Goal: Information Seeking & Learning: Check status

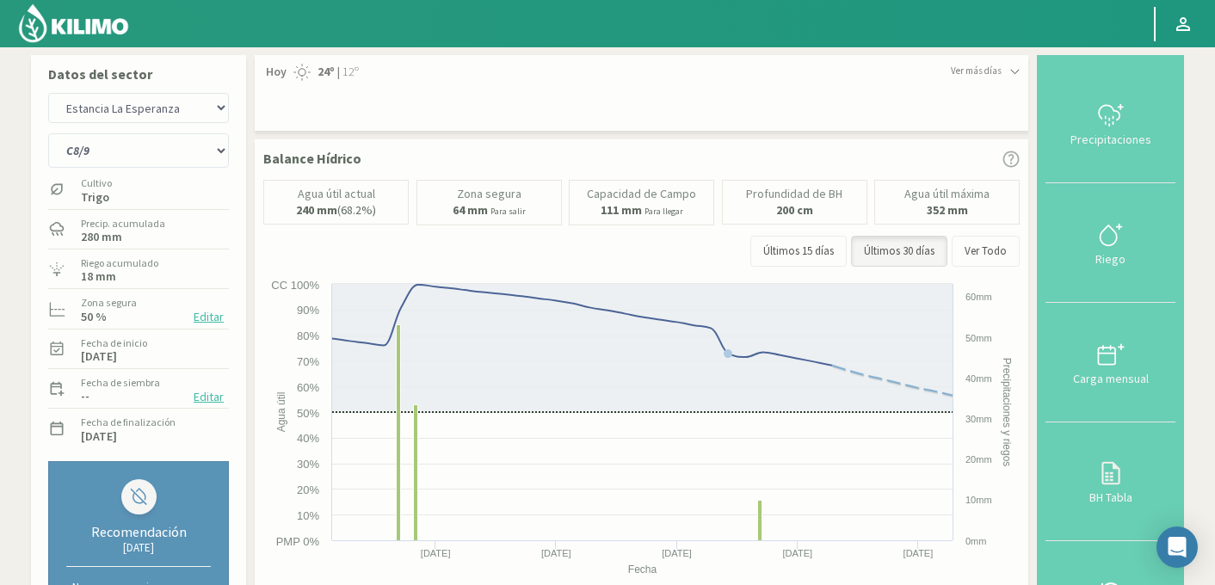
select select "363: Object"
select select "3: Object"
click at [176, 106] on select "Agr. Huertos de Chocalan Agrícola Bakia Agrícola Bakia - IC Agrícola Exser - Ca…" at bounding box center [138, 108] width 181 height 30
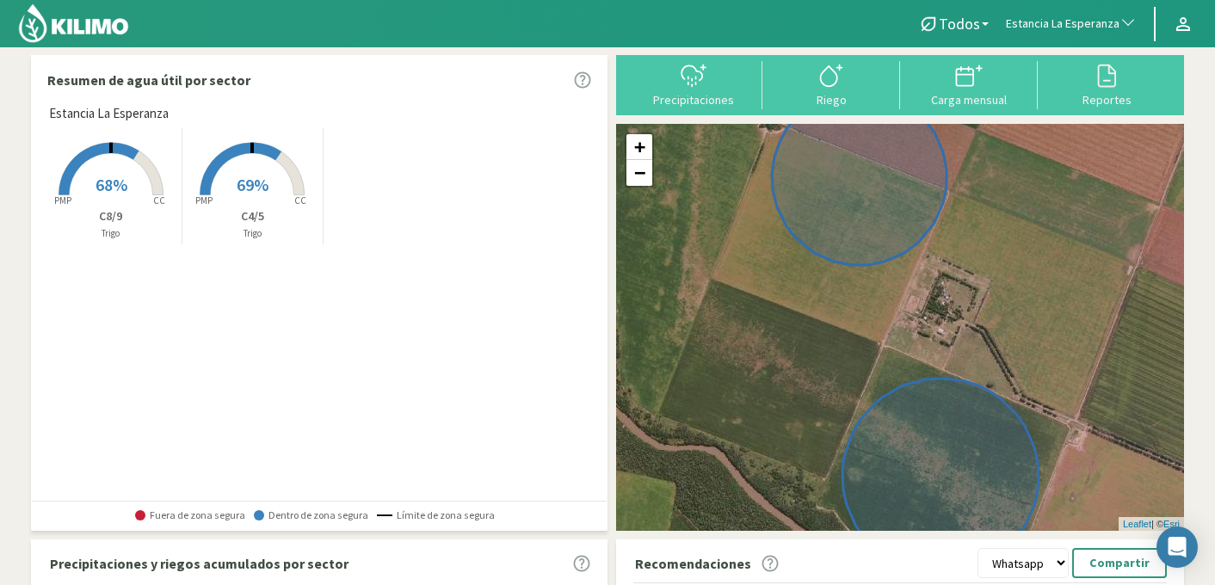
click at [1079, 18] on span "Estancia La Esperanza" at bounding box center [1063, 23] width 114 height 17
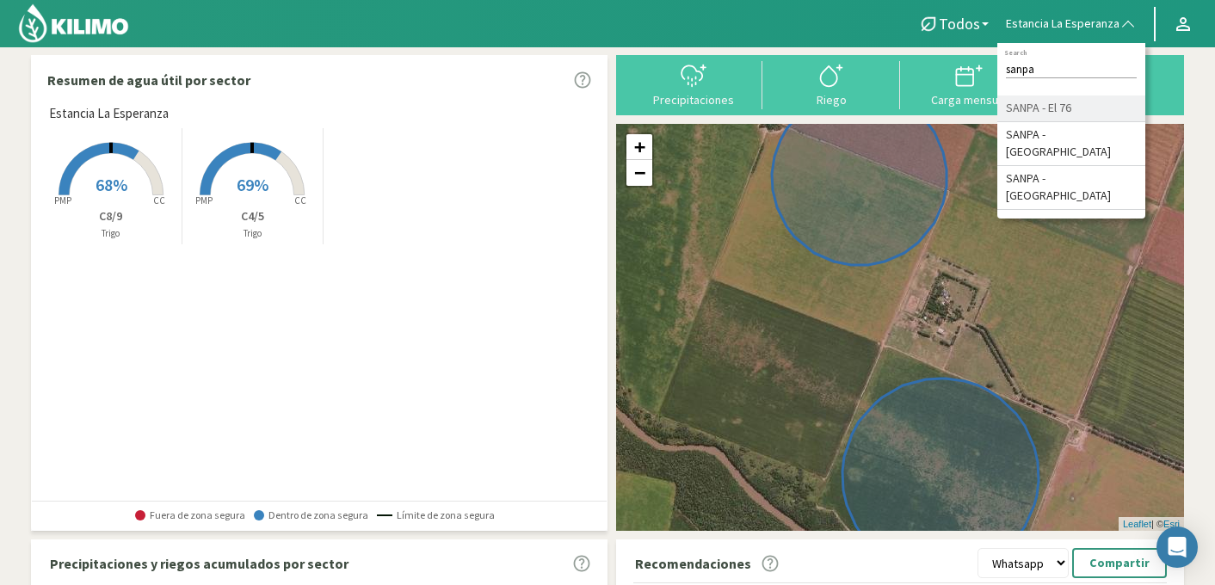
type input "sanpa"
click at [1069, 111] on li "SANPA - El 76" at bounding box center [1072, 109] width 148 height 27
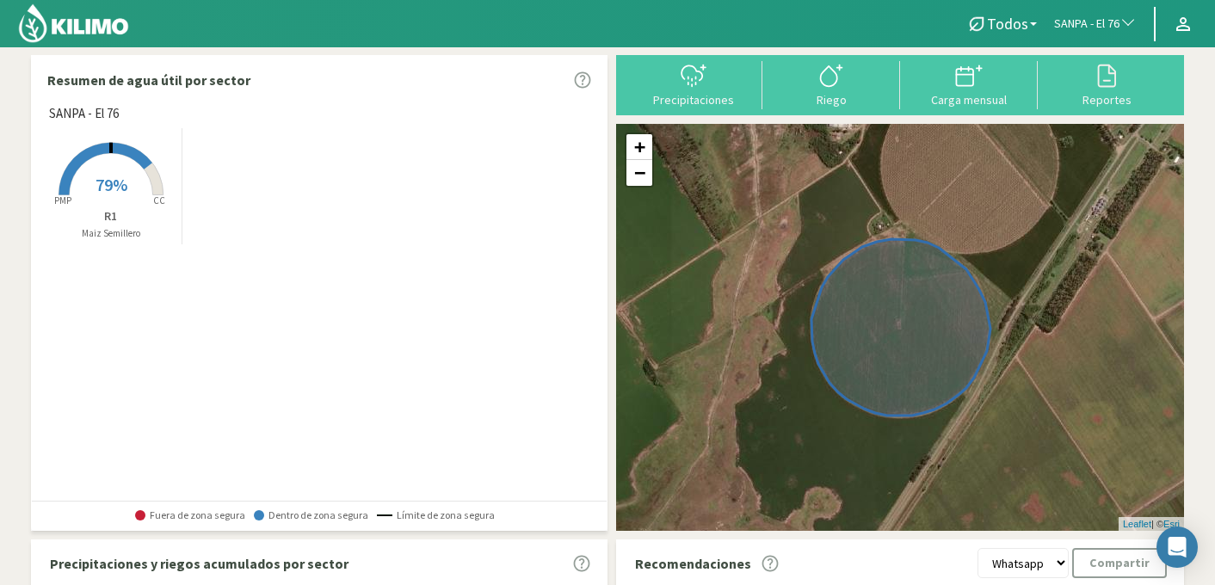
click at [119, 179] on span "79%" at bounding box center [112, 185] width 32 height 22
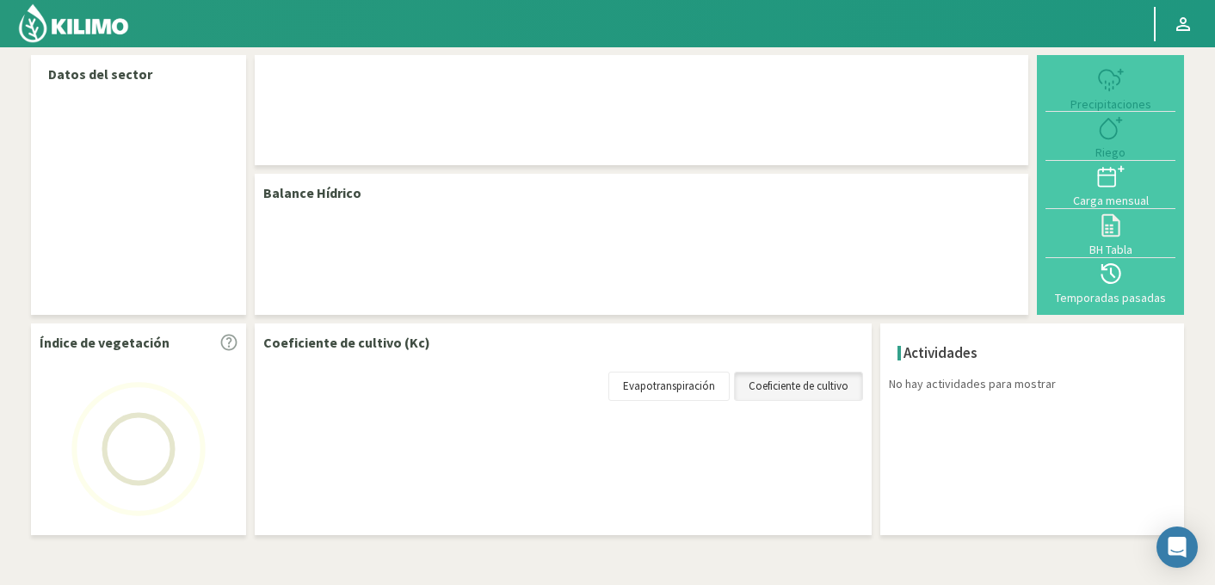
select select "245: Object"
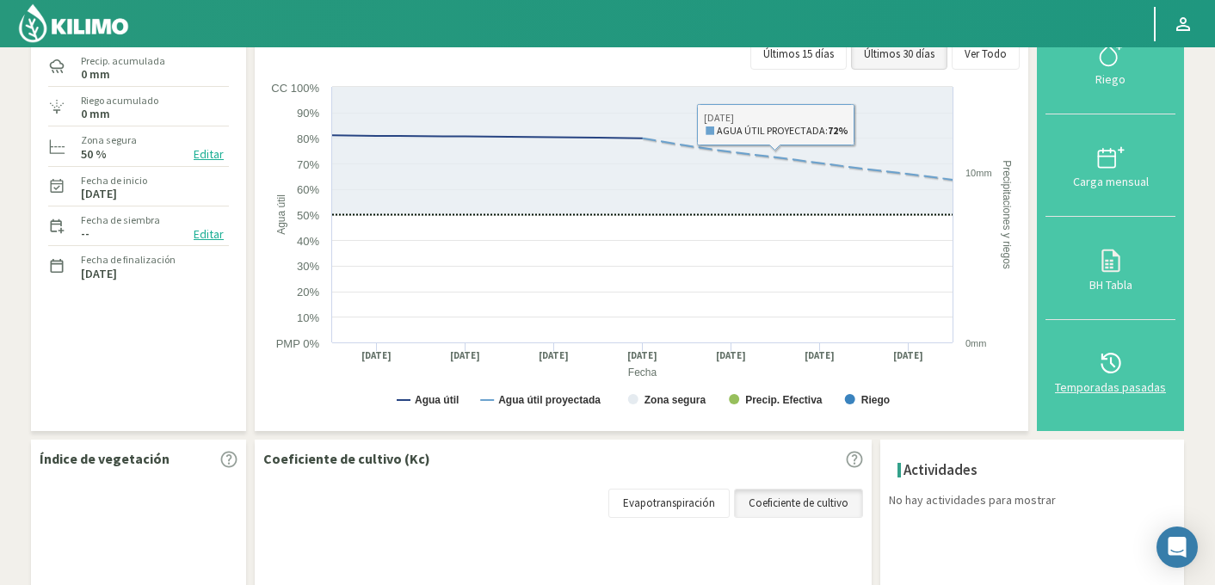
click at [1109, 368] on icon at bounding box center [1111, 363] width 28 height 28
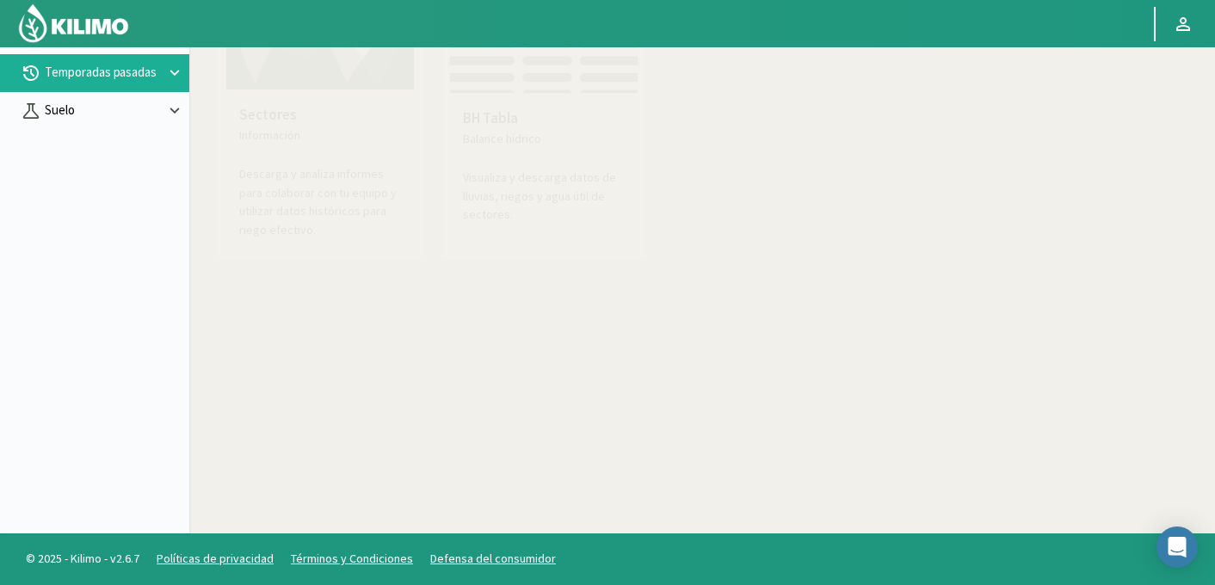
click at [137, 107] on p "Suelo" at bounding box center [103, 111] width 124 height 20
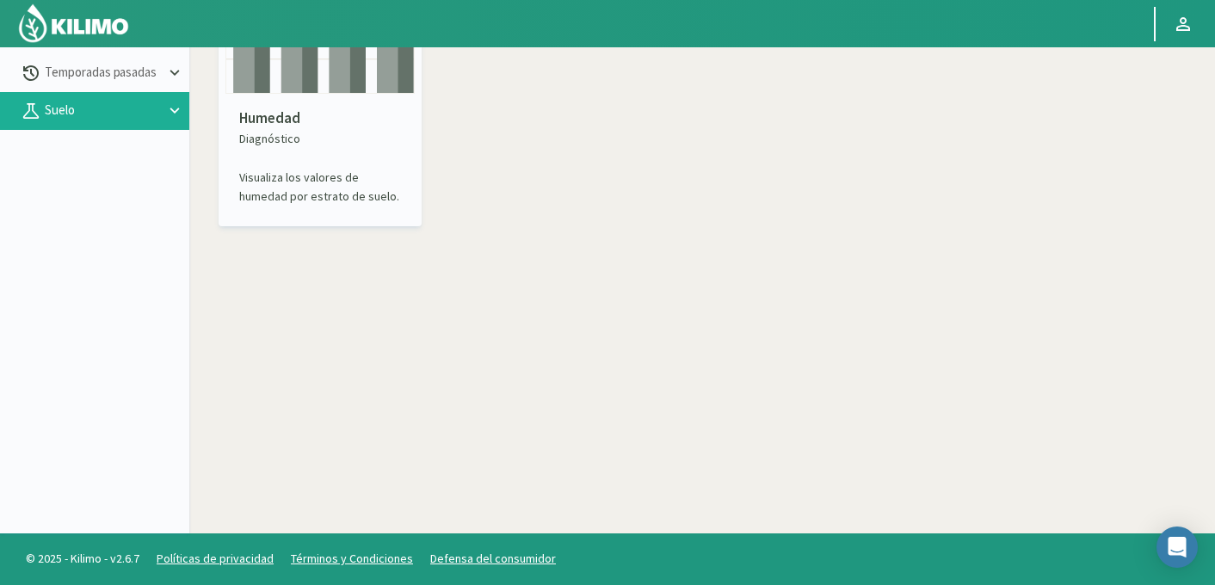
click at [324, 144] on p "Diagnóstico" at bounding box center [320, 139] width 162 height 18
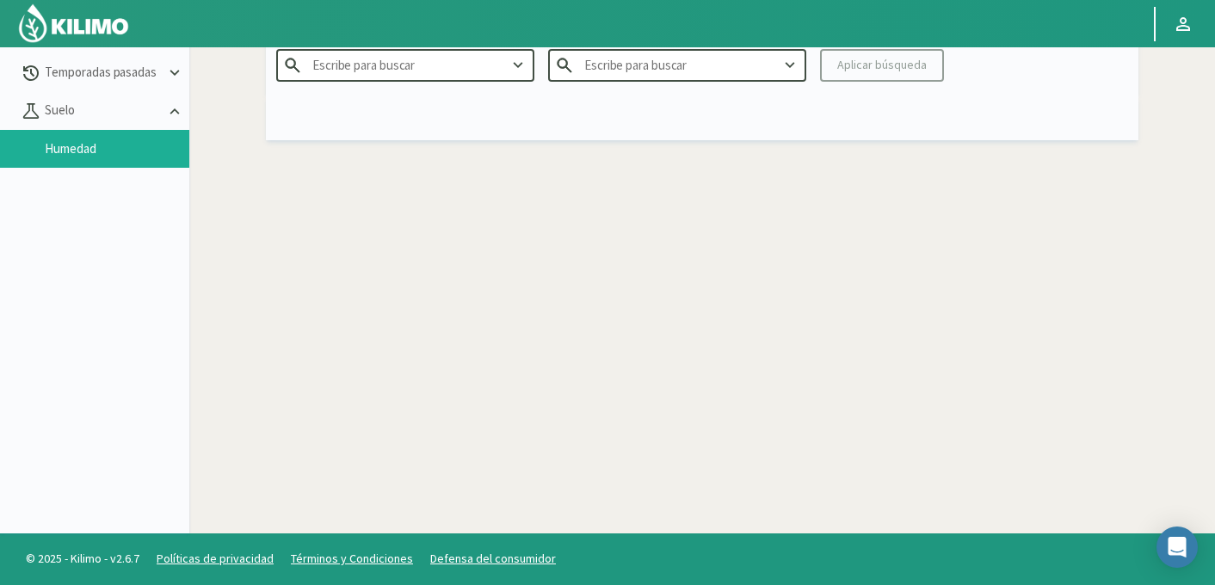
type input "Agr. Huertos de [GEOGRAPHIC_DATA]"
type input "2025"
click at [406, 71] on input "Agr. Huertos de [GEOGRAPHIC_DATA]" at bounding box center [405, 65] width 258 height 32
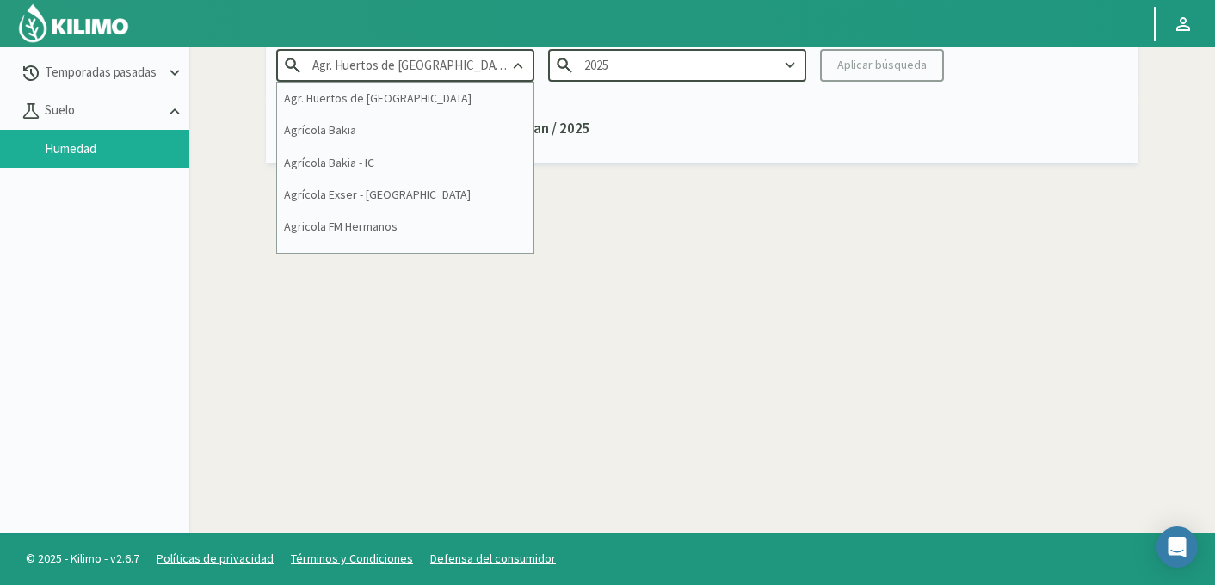
click at [406, 71] on input "Agr. Huertos de [GEOGRAPHIC_DATA]" at bounding box center [405, 65] width 258 height 32
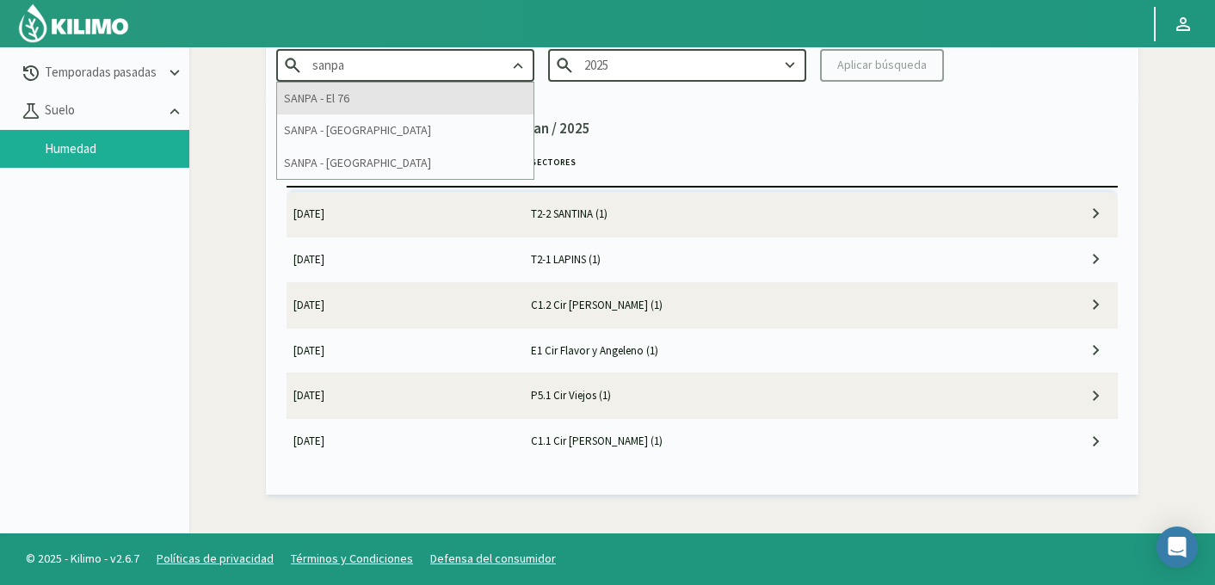
click at [389, 102] on div "SANPA - El 76" at bounding box center [405, 99] width 256 height 32
type input "SANPA - El 76"
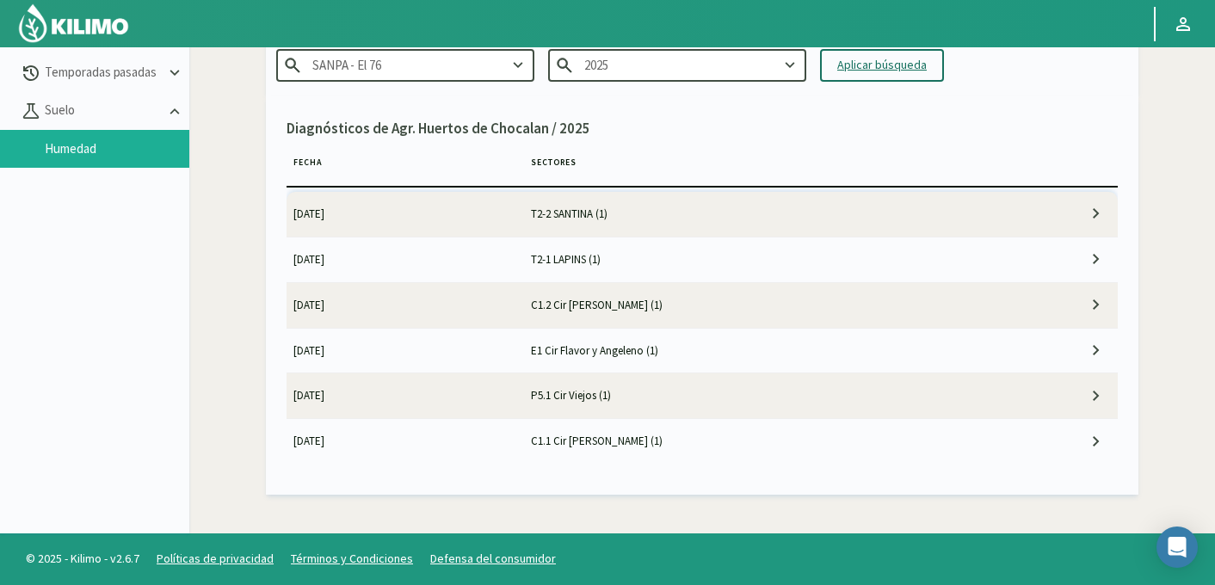
click at [869, 66] on div "Aplicar búsqueda" at bounding box center [882, 65] width 90 height 18
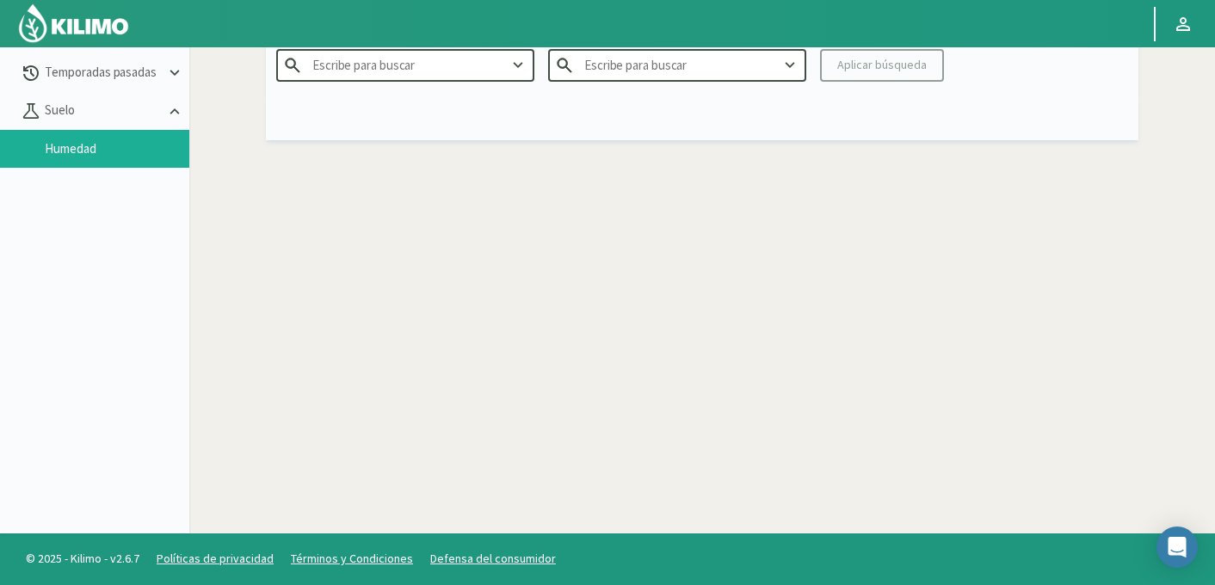
type input "SANPA - El 76"
type input "2025"
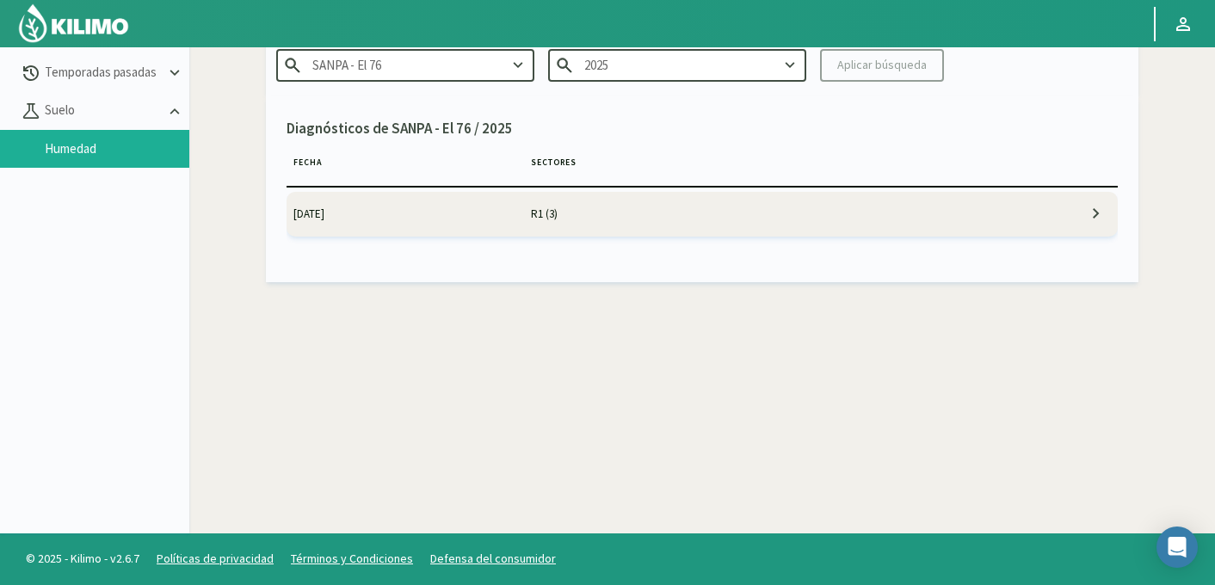
click at [451, 223] on td "17/09/2025" at bounding box center [406, 214] width 238 height 45
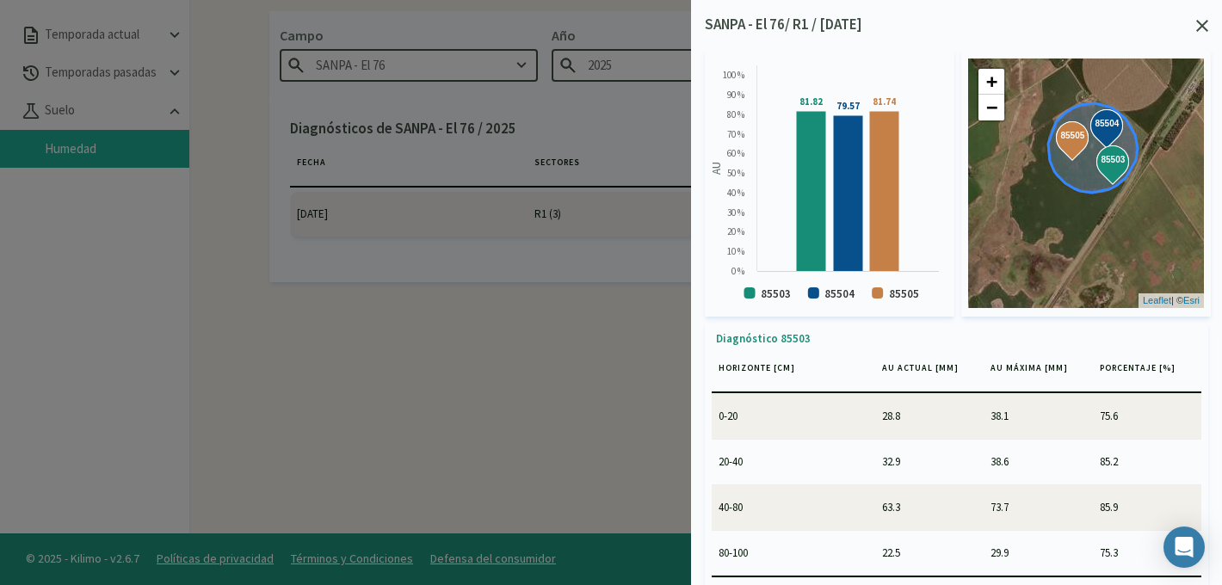
click at [1202, 30] on icon at bounding box center [1202, 26] width 12 height 12
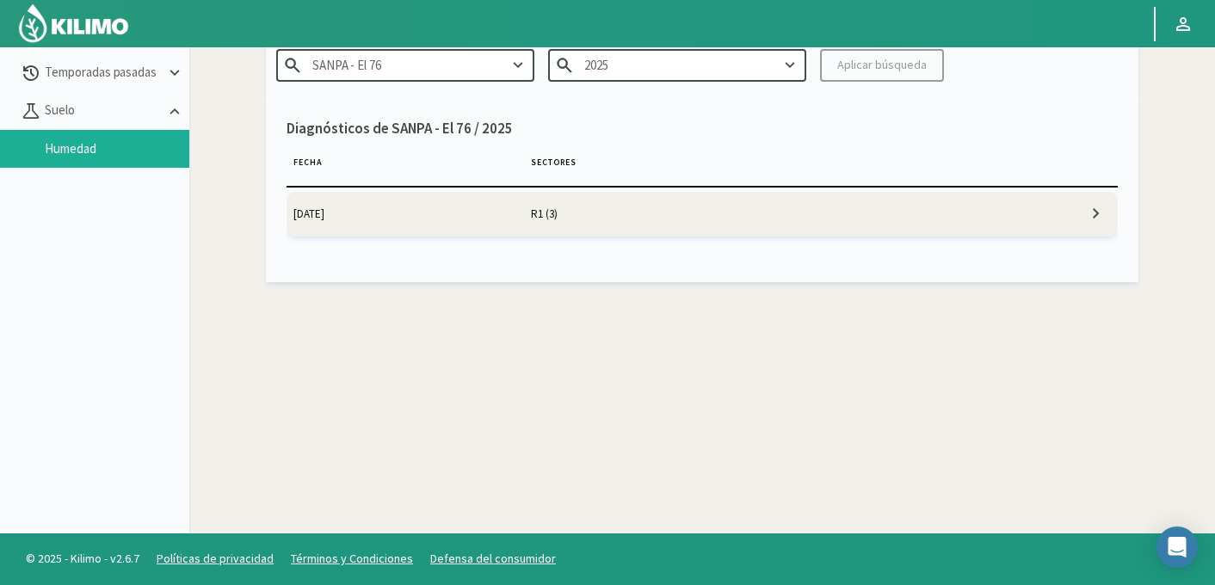
click at [461, 74] on input "SANPA - El 76" at bounding box center [405, 65] width 258 height 32
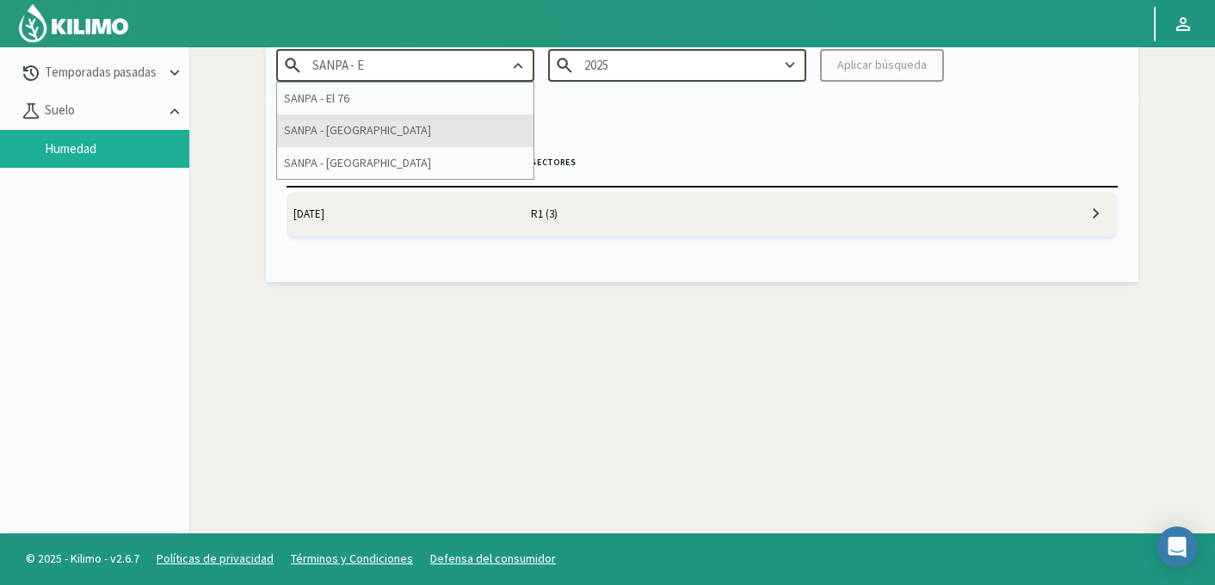
click at [429, 124] on div "SANPA - [GEOGRAPHIC_DATA]" at bounding box center [405, 130] width 256 height 32
type input "SANPA - [GEOGRAPHIC_DATA]"
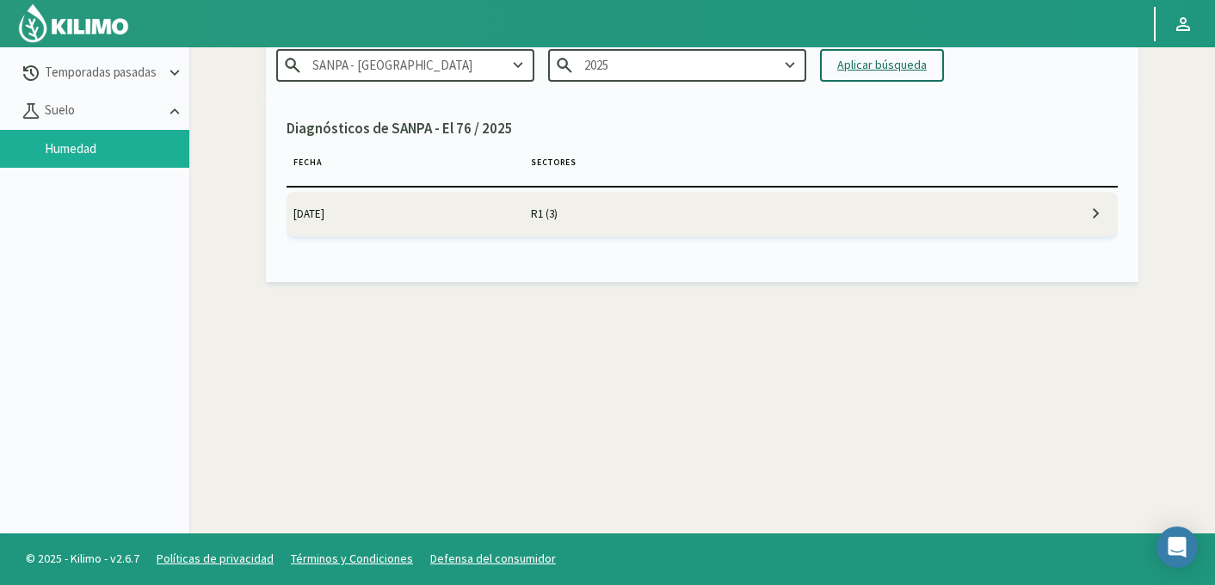
click at [891, 69] on div "Aplicar búsqueda" at bounding box center [882, 65] width 90 height 18
click at [497, 213] on td "17/09/2025" at bounding box center [406, 214] width 238 height 45
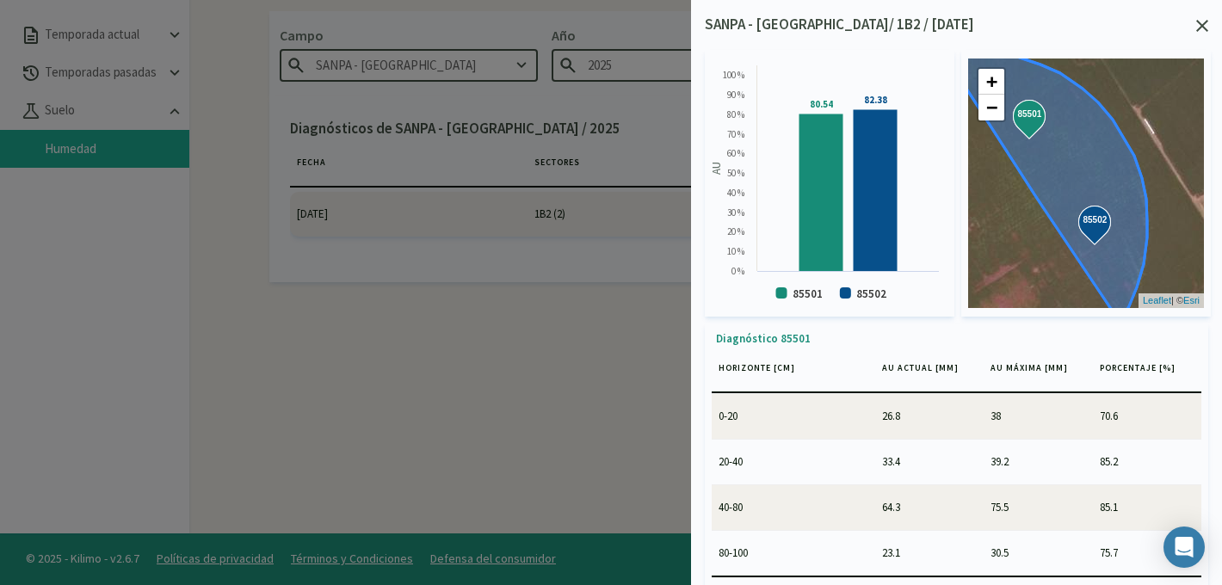
click at [1202, 25] on icon at bounding box center [1202, 26] width 12 height 12
